Goal: Task Accomplishment & Management: Use online tool/utility

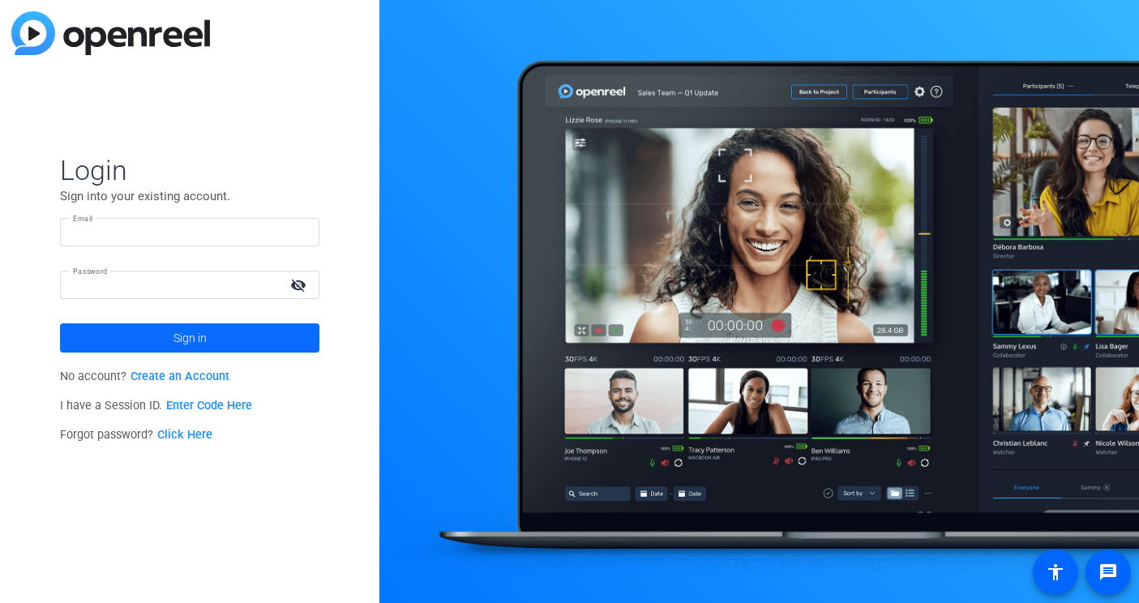
type input "[PERSON_NAME][EMAIL_ADDRESS][PERSON_NAME][DOMAIN_NAME]"
click at [168, 335] on span at bounding box center [190, 338] width 260 height 39
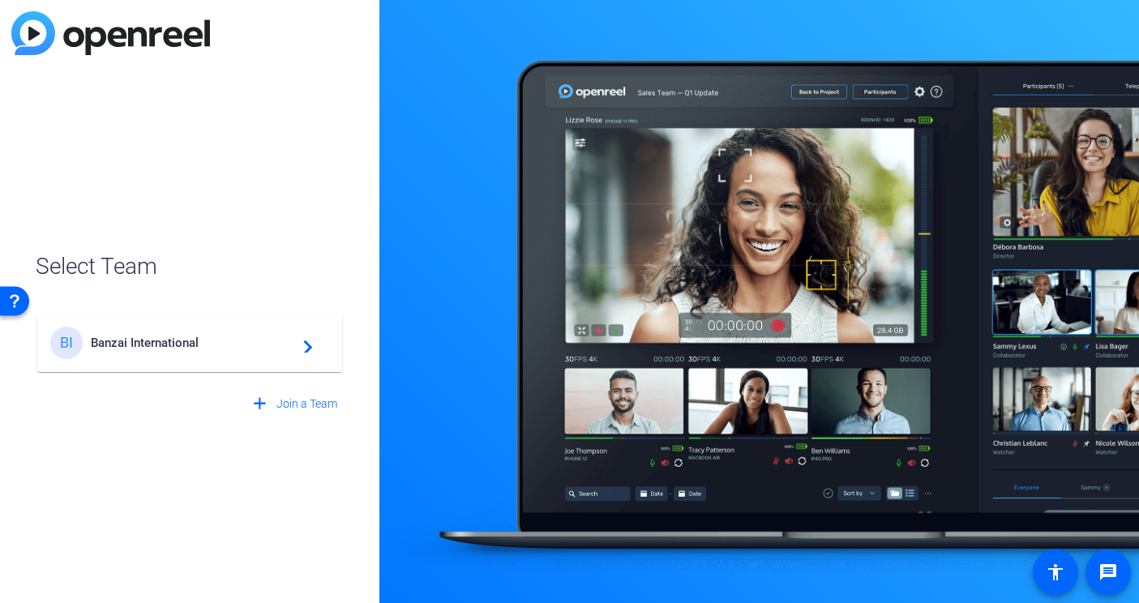
click at [146, 348] on span "Banzai International" at bounding box center [192, 343] width 203 height 15
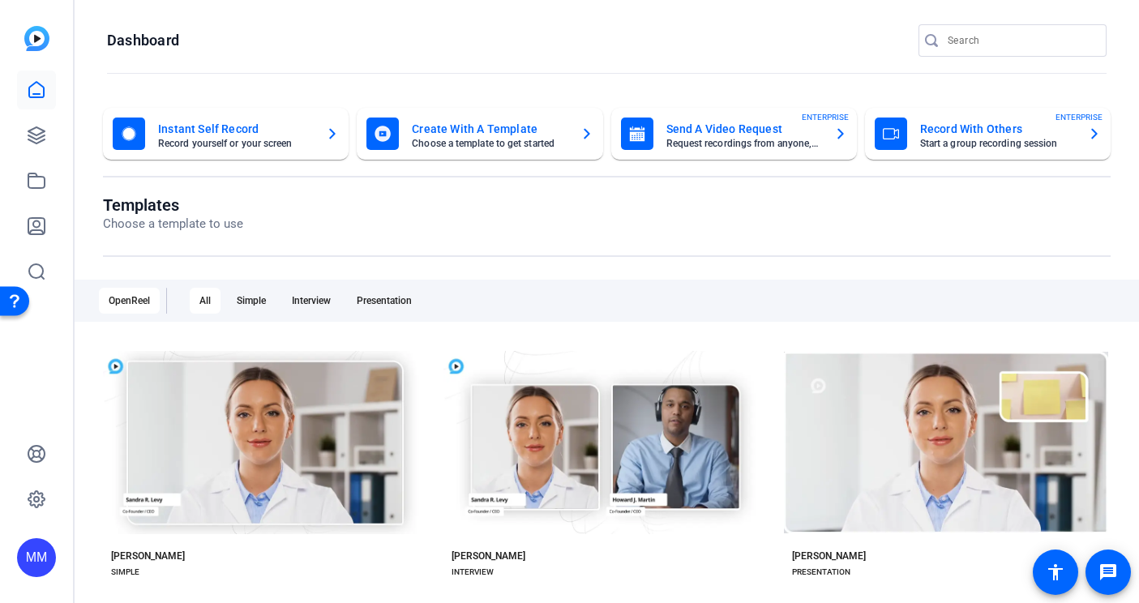
click at [322, 137] on div "Instant Self Record Record yourself or your screen" at bounding box center [226, 134] width 226 height 32
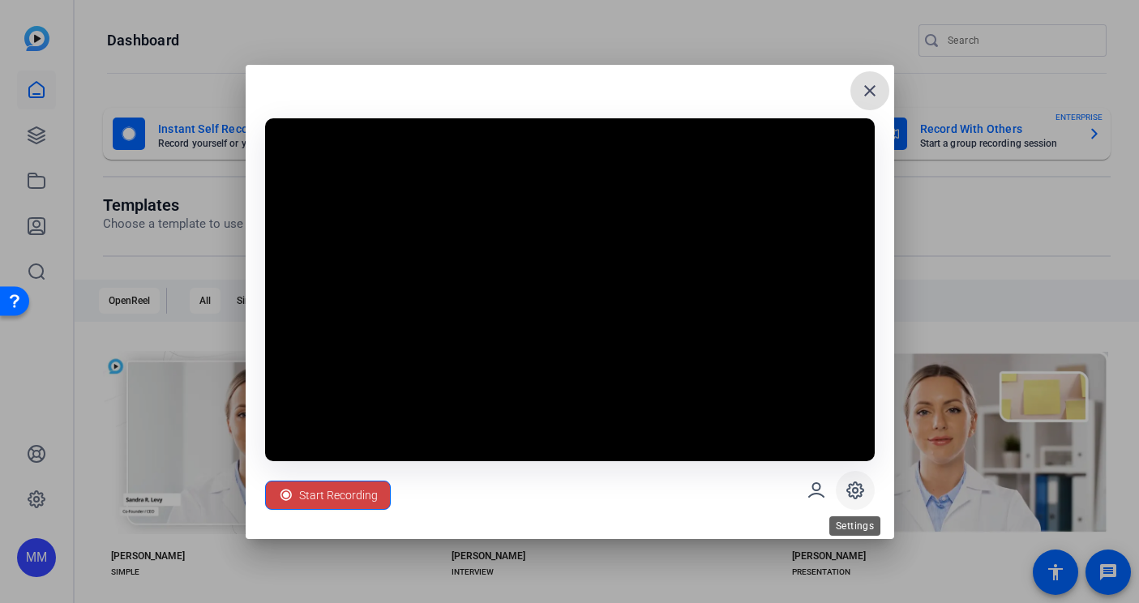
click at [856, 483] on icon at bounding box center [855, 491] width 16 height 16
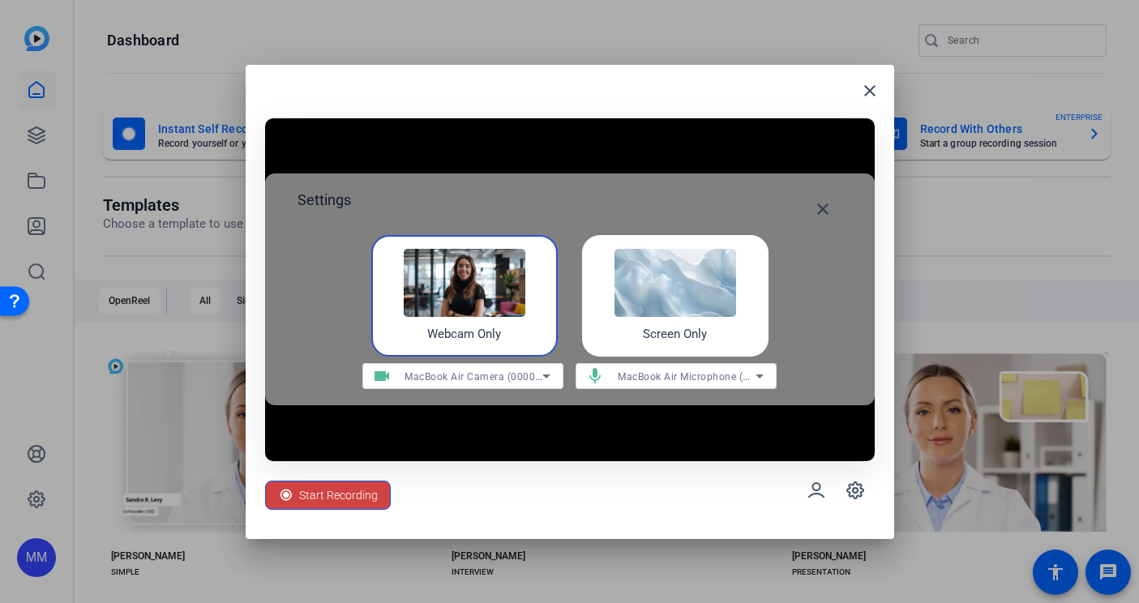
click at [667, 299] on img at bounding box center [676, 283] width 122 height 68
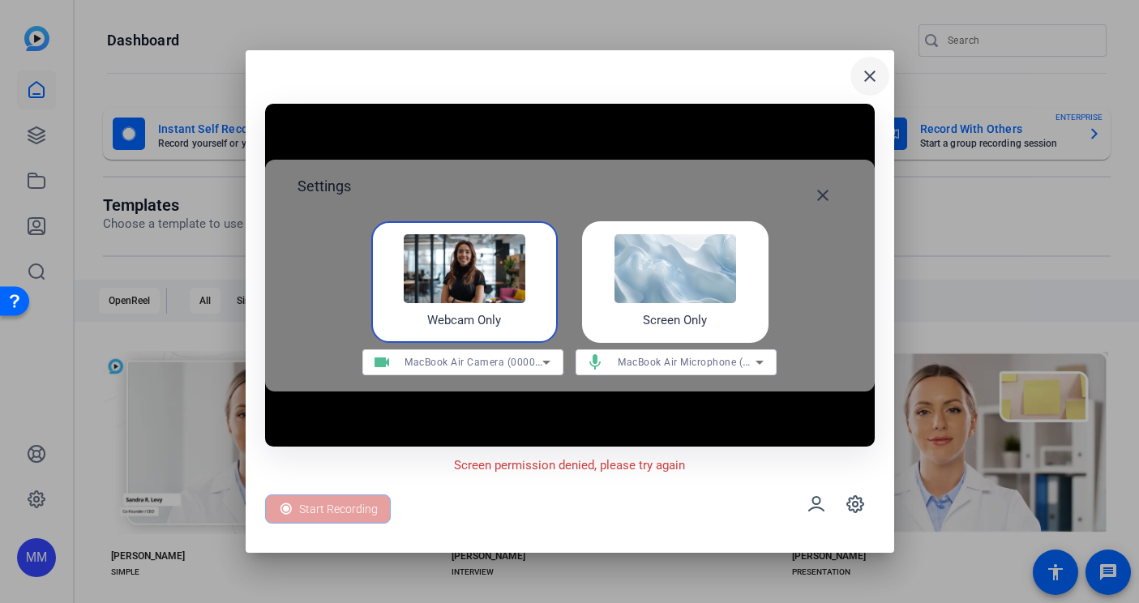
click at [871, 75] on mat-icon "close" at bounding box center [869, 75] width 19 height 19
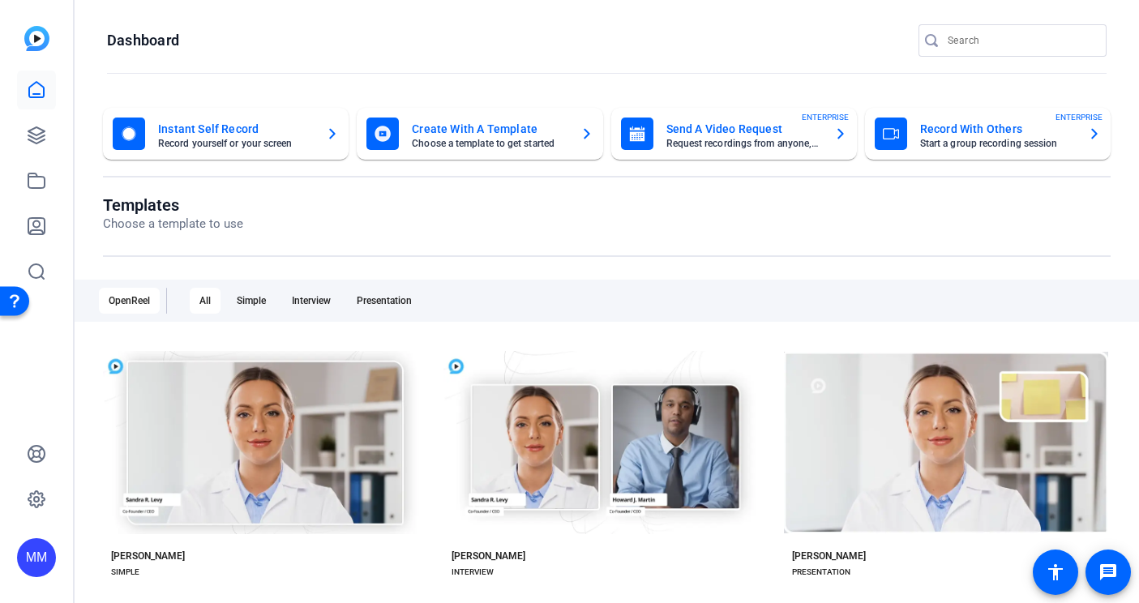
click at [569, 130] on div "Create With A Template Choose a template to get started" at bounding box center [480, 134] width 226 height 32
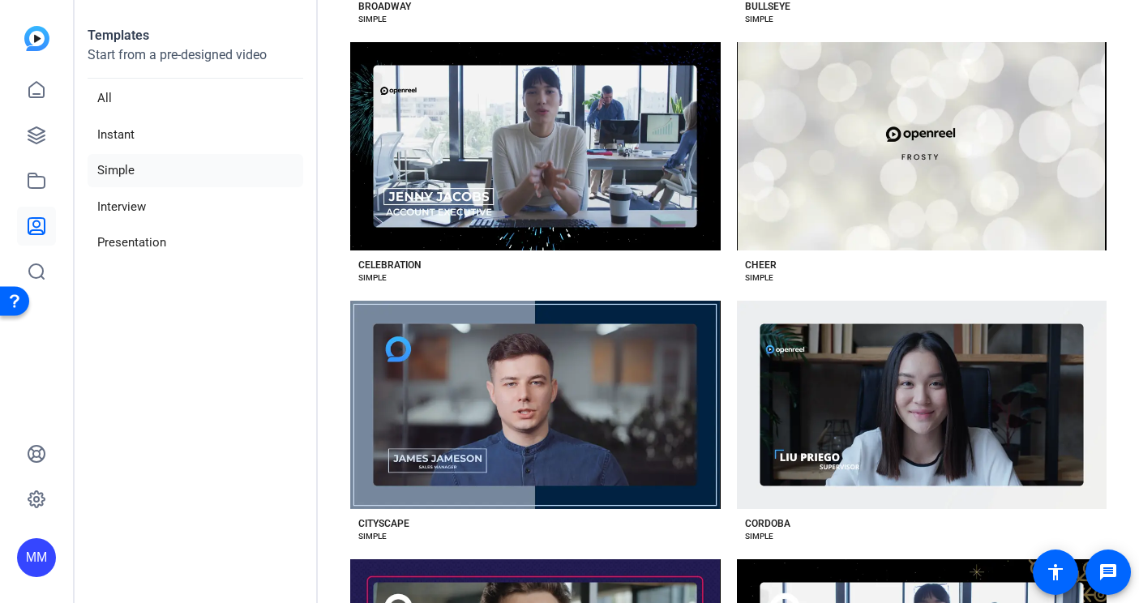
scroll to position [873, 0]
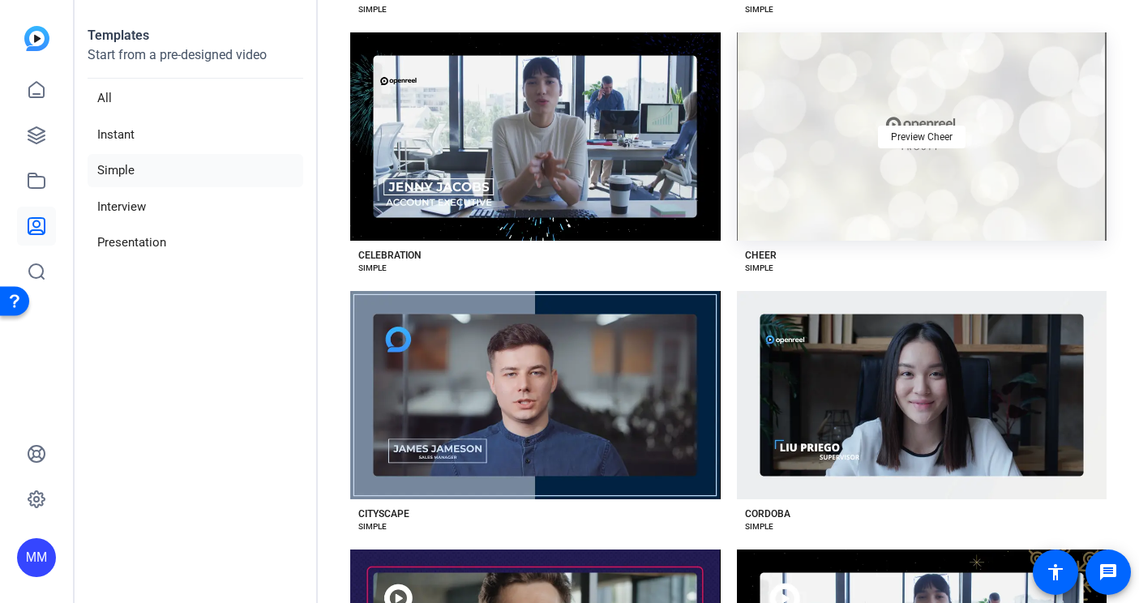
click at [809, 177] on div "Preview Cheer" at bounding box center [922, 136] width 371 height 208
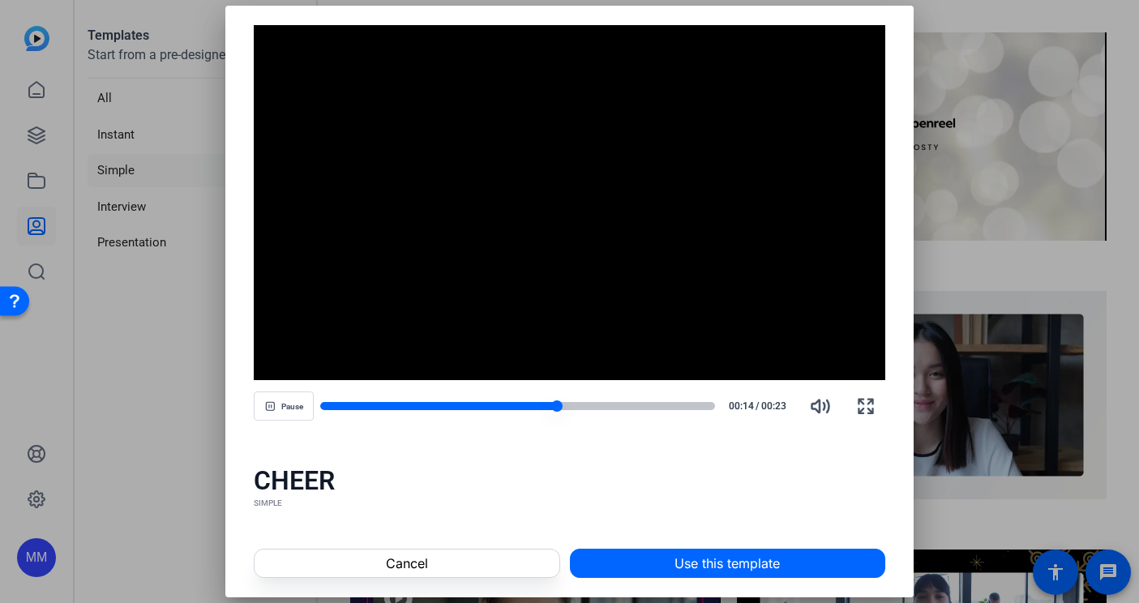
click at [588, 406] on div at bounding box center [517, 406] width 395 height 8
click at [659, 408] on div at bounding box center [517, 406] width 395 height 8
click at [701, 405] on div at bounding box center [517, 406] width 395 height 8
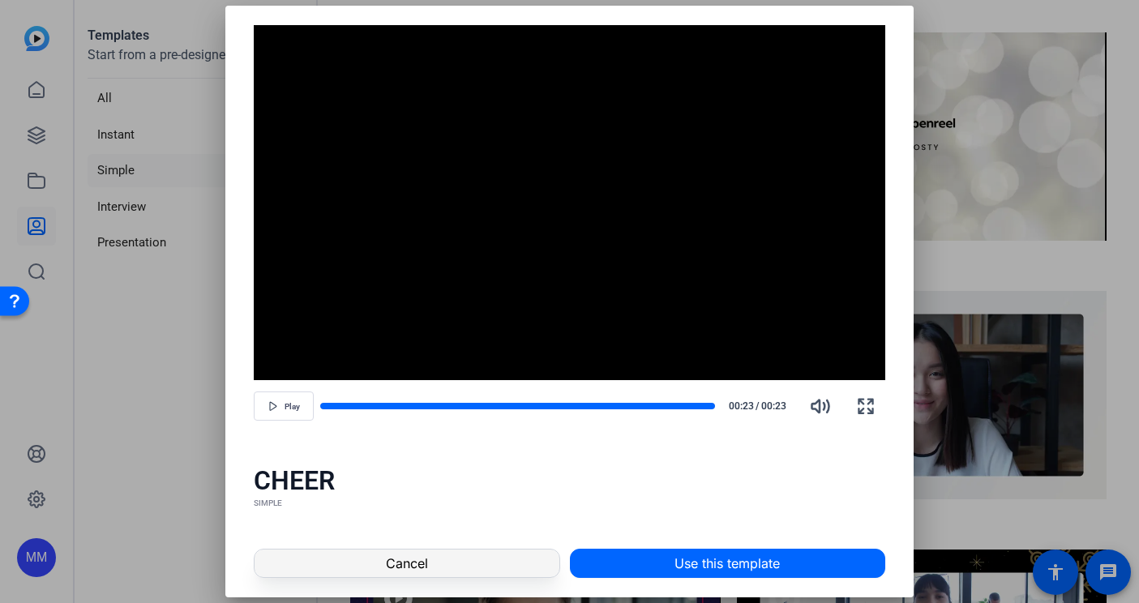
click at [399, 558] on span "Cancel" at bounding box center [407, 563] width 42 height 19
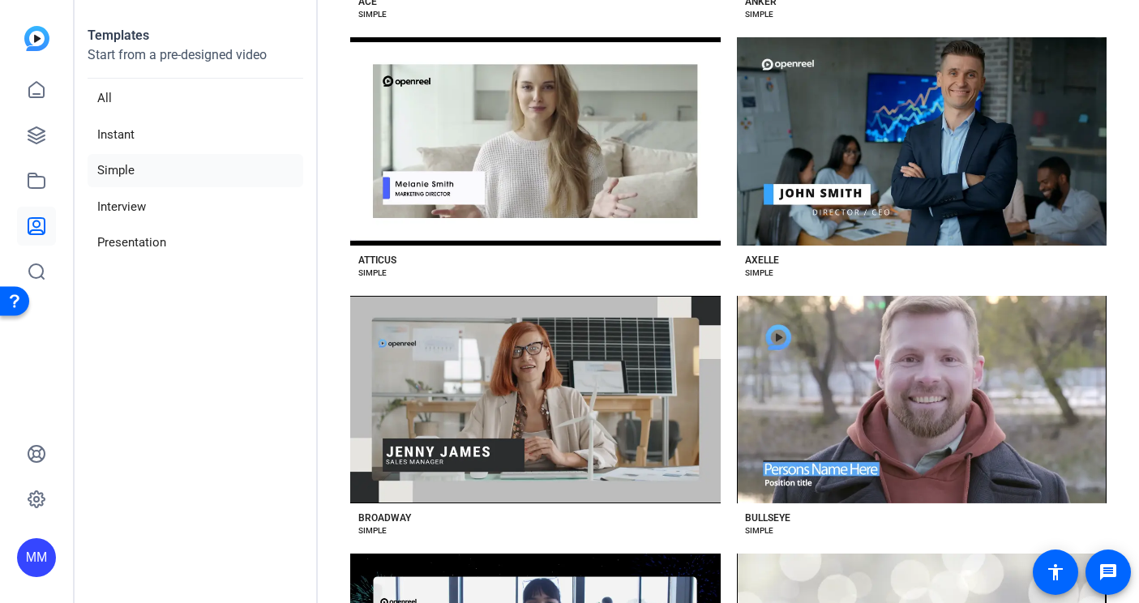
scroll to position [0, 0]
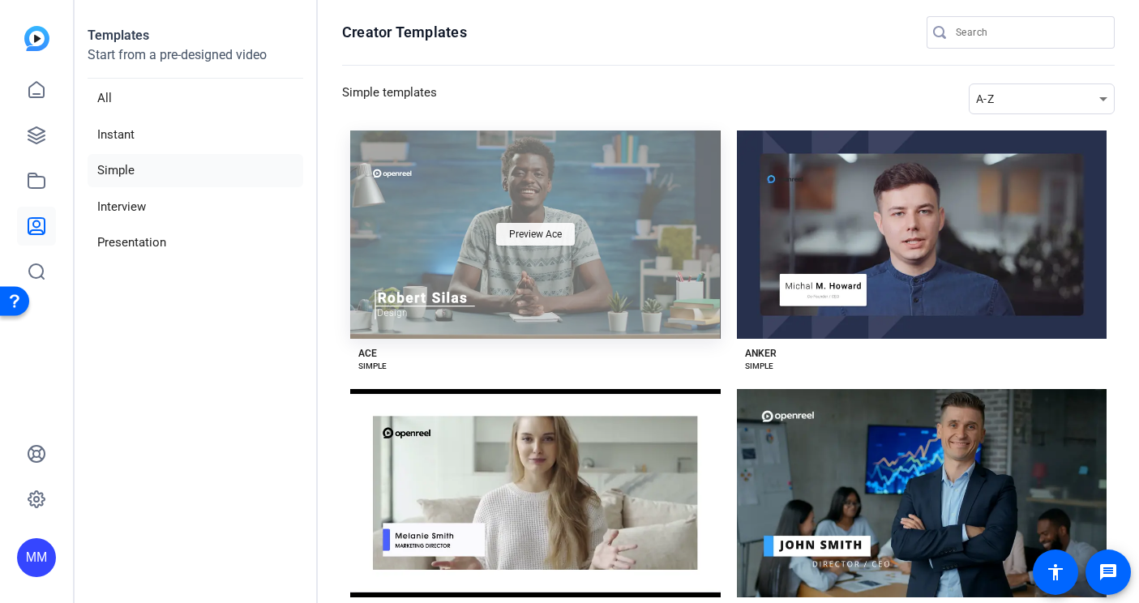
click at [530, 231] on span "Preview Ace" at bounding box center [535, 235] width 53 height 10
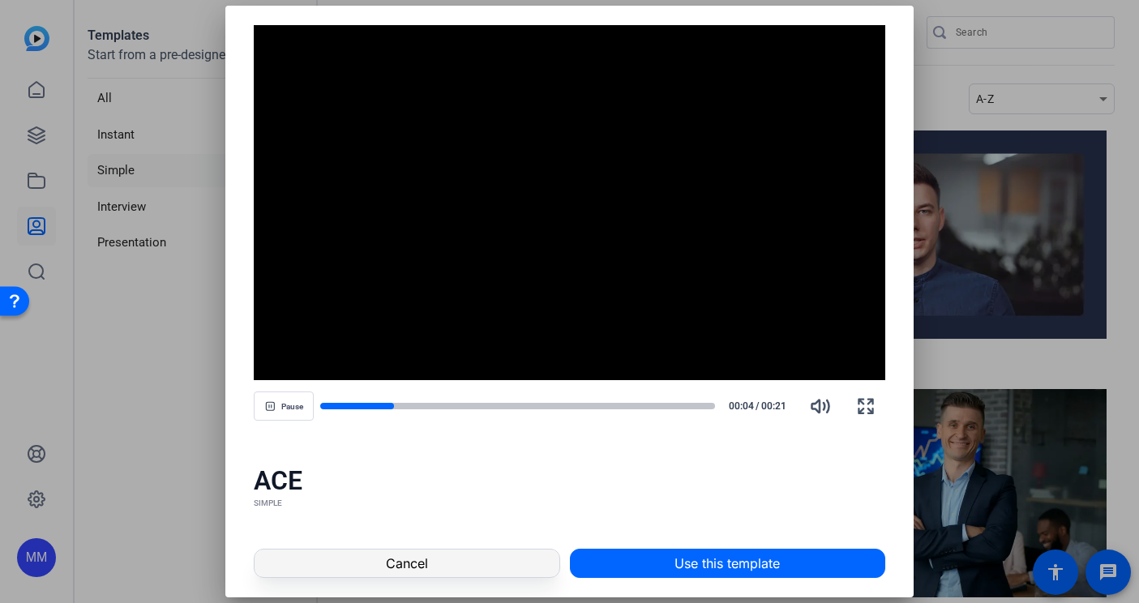
click at [407, 571] on span "Cancel" at bounding box center [407, 563] width 42 height 19
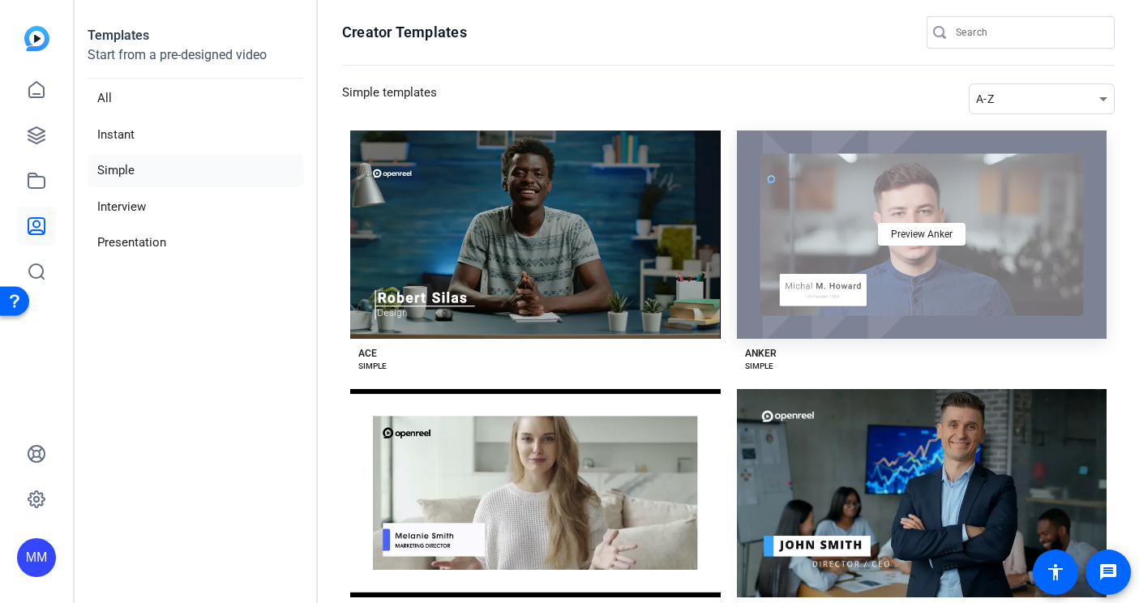
click at [826, 282] on div "Preview Anker" at bounding box center [922, 235] width 371 height 208
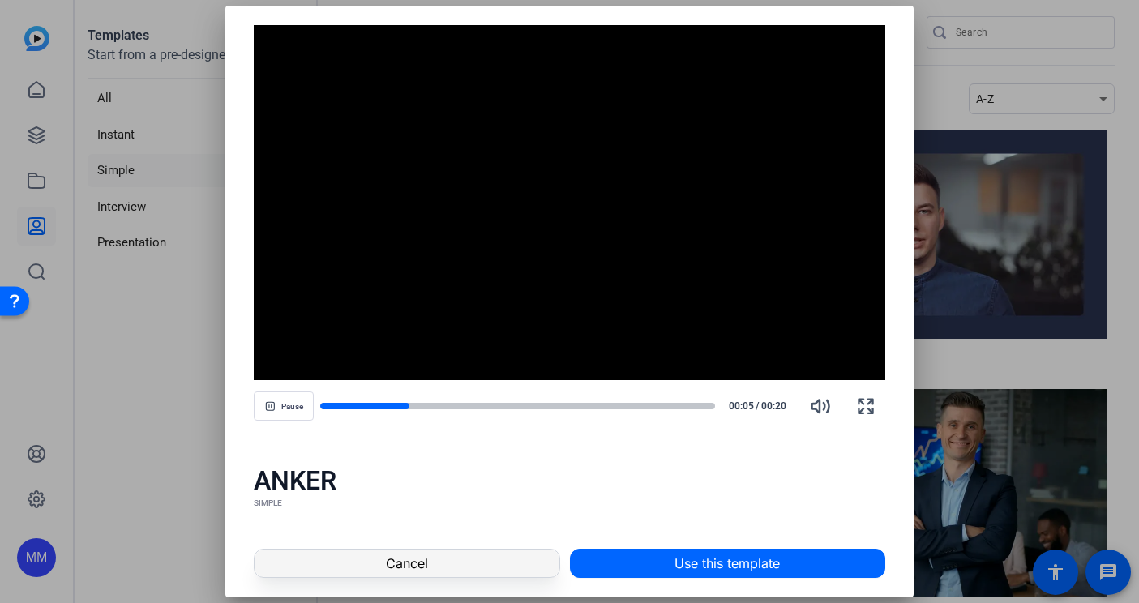
click at [380, 563] on span at bounding box center [407, 563] width 304 height 39
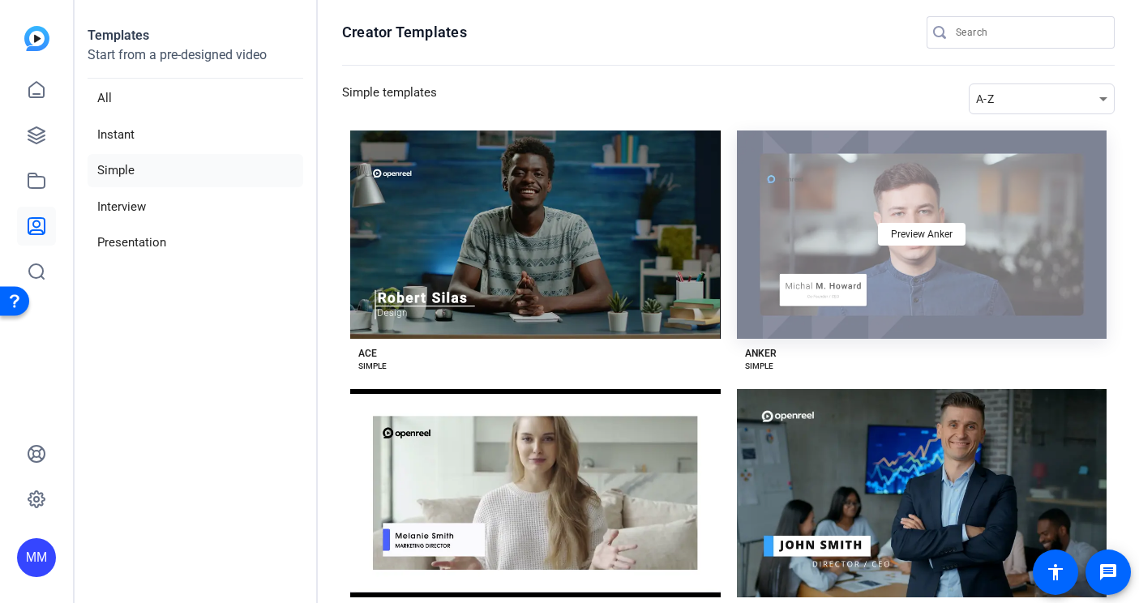
click at [899, 271] on div "Preview Anker" at bounding box center [922, 235] width 371 height 208
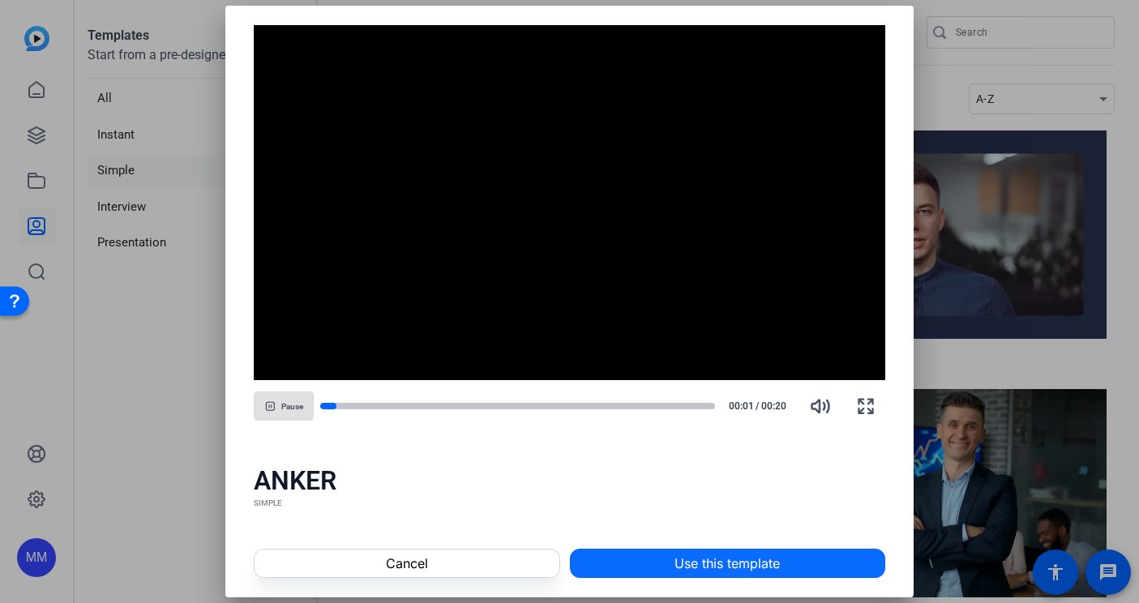
click at [690, 566] on span "Use this template" at bounding box center [727, 563] width 105 height 19
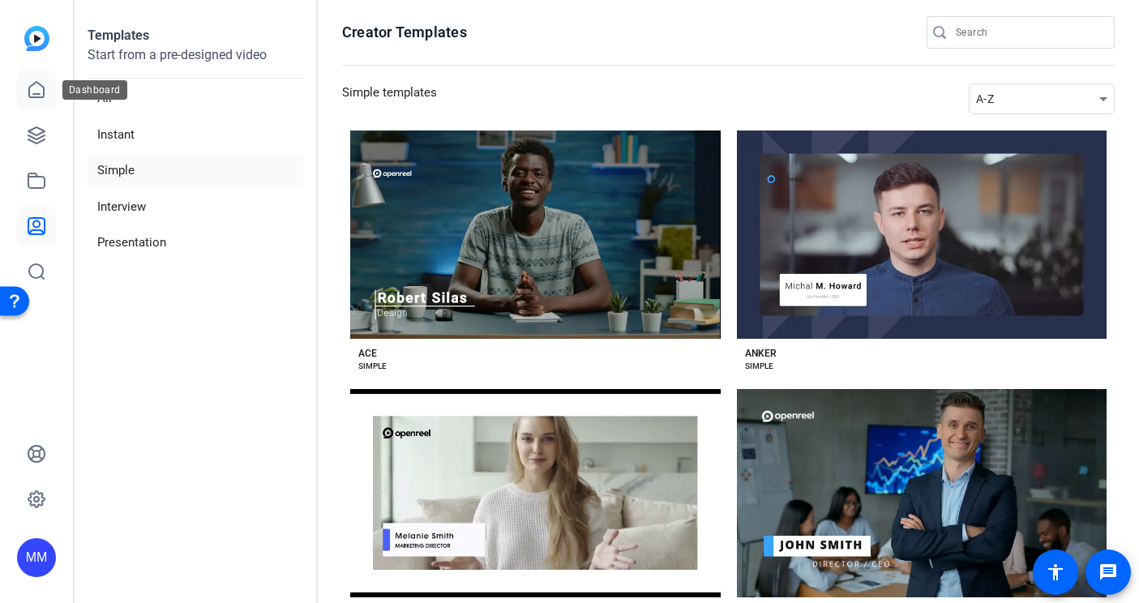
click at [30, 84] on icon at bounding box center [36, 89] width 19 height 19
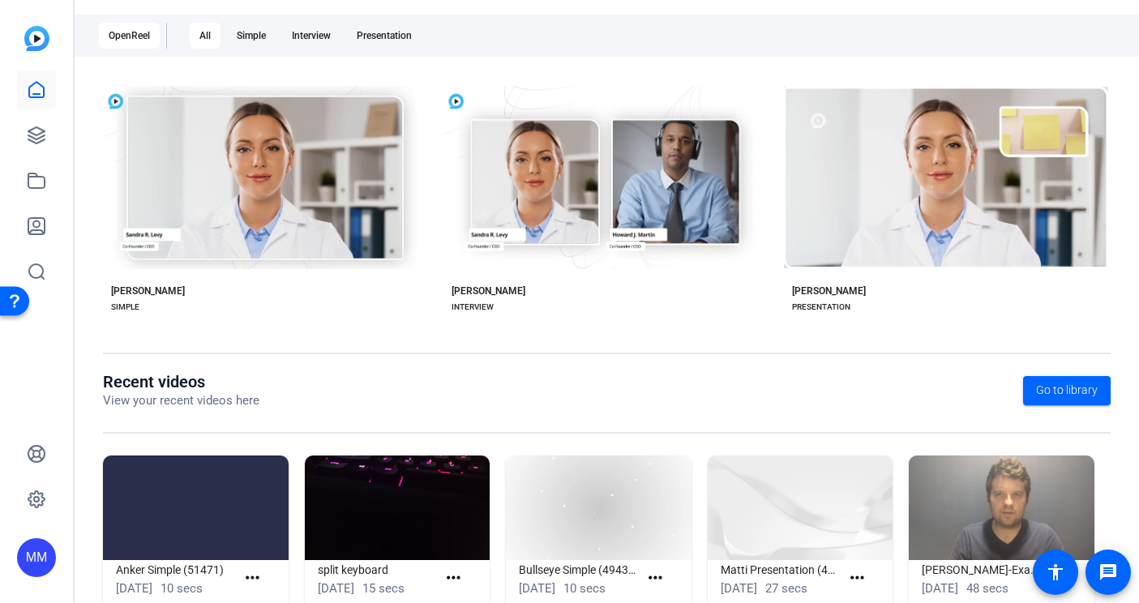
scroll to position [327, 0]
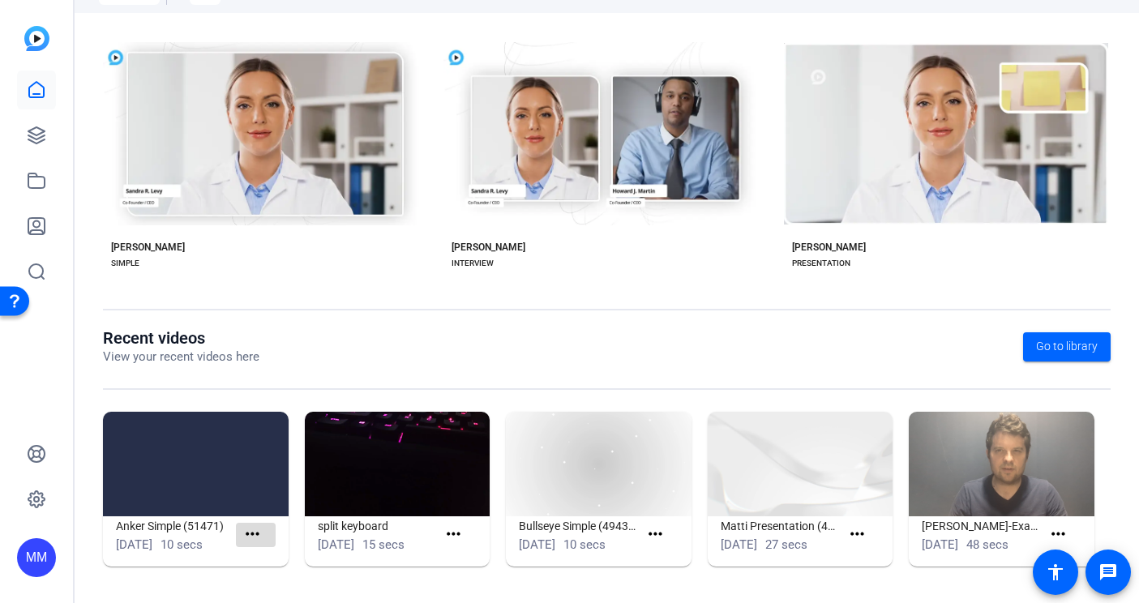
click at [256, 525] on mat-icon "more_horiz" at bounding box center [252, 535] width 20 height 20
click at [134, 553] on div at bounding box center [569, 301] width 1139 height 603
click at [262, 530] on mat-icon "more_horiz" at bounding box center [252, 535] width 20 height 20
click at [258, 551] on span "View" at bounding box center [287, 549] width 65 height 19
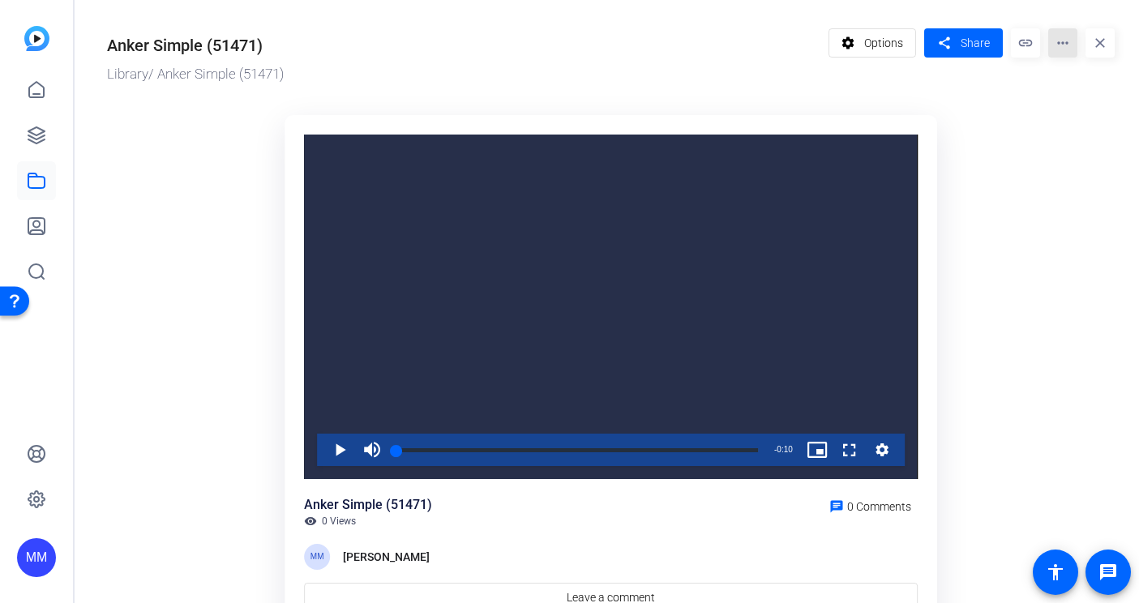
click at [1061, 50] on mat-icon "more_horiz" at bounding box center [1063, 42] width 29 height 29
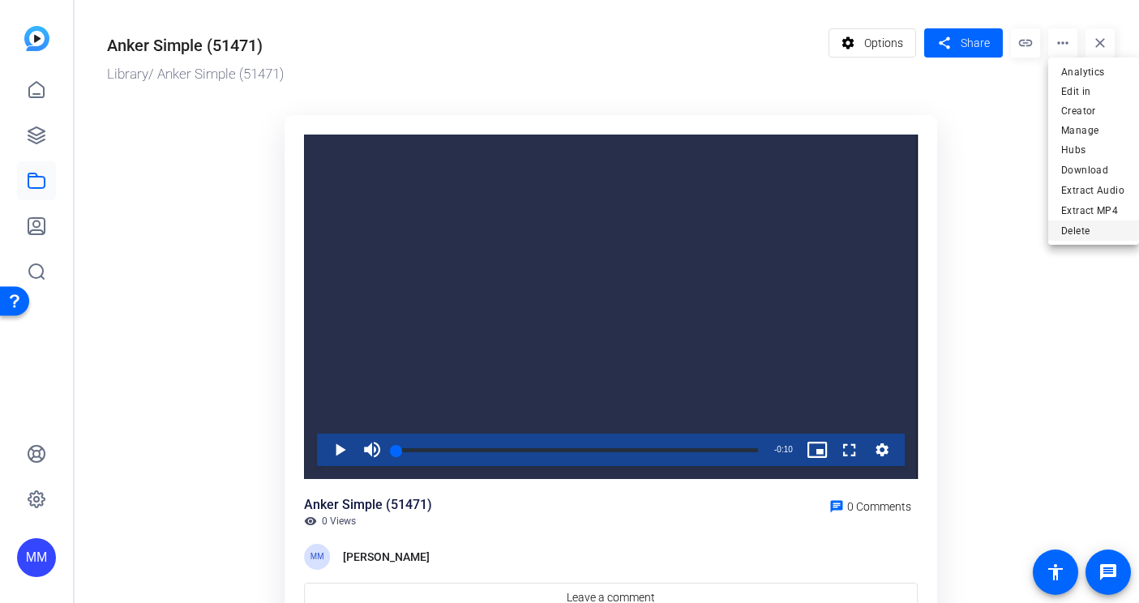
click at [1070, 221] on span "Delete" at bounding box center [1094, 230] width 65 height 19
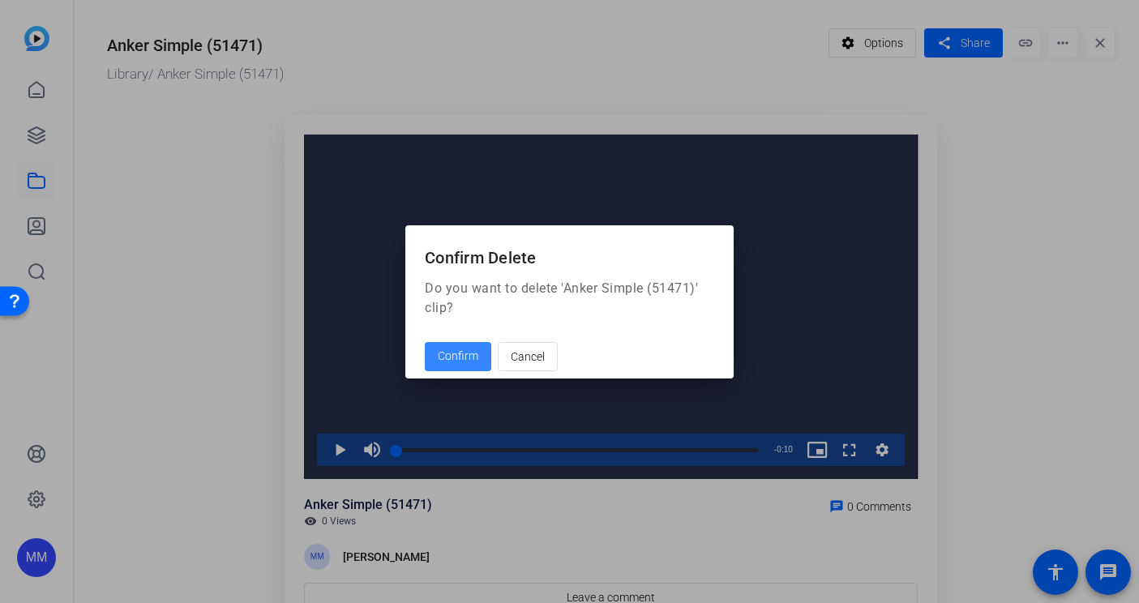
click at [453, 352] on span "Confirm" at bounding box center [458, 356] width 41 height 17
